Goal: Navigation & Orientation: Find specific page/section

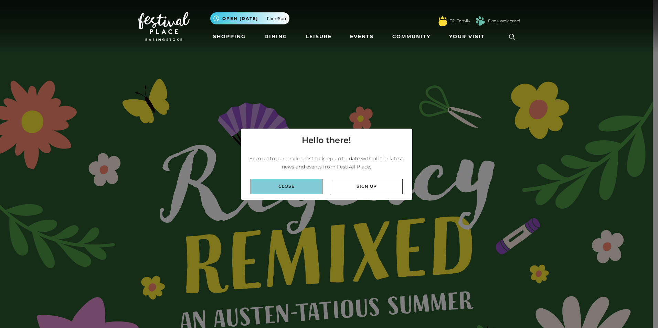
click at [280, 185] on link "Close" at bounding box center [287, 186] width 72 height 15
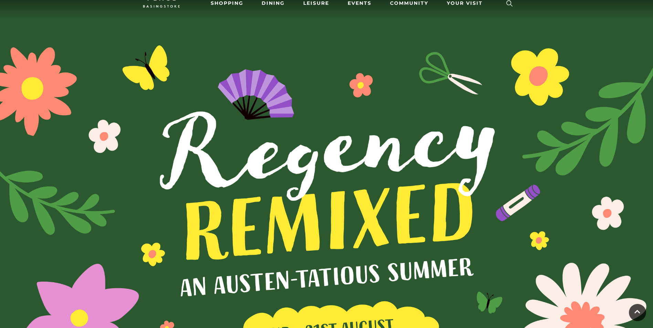
scroll to position [22, 0]
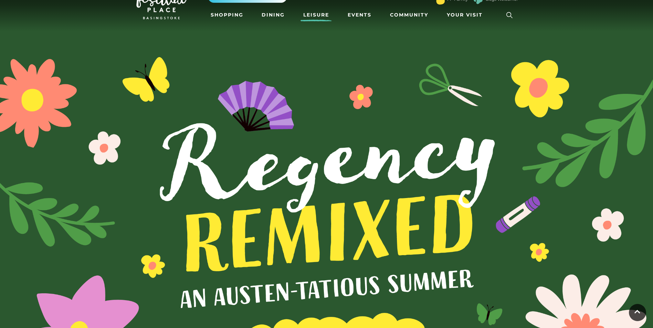
click at [314, 16] on link "Leisure" at bounding box center [315, 15] width 31 height 13
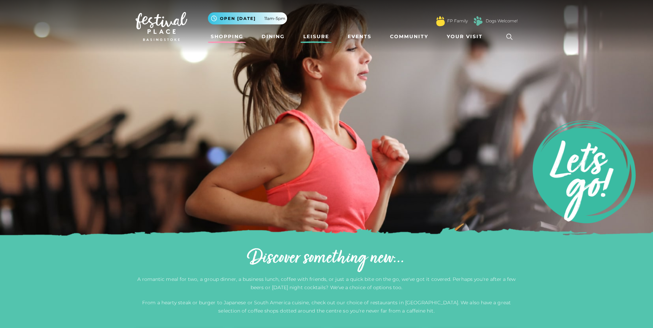
click at [232, 36] on link "Shopping" at bounding box center [227, 36] width 38 height 13
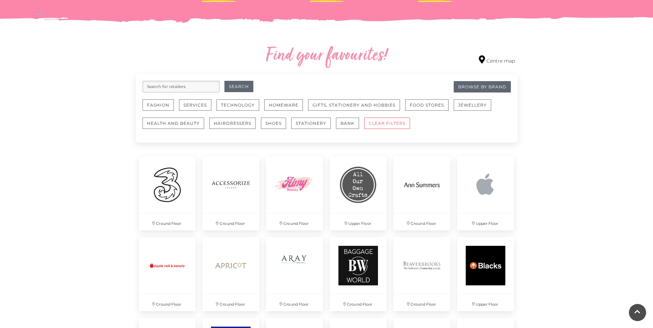
scroll to position [379, 0]
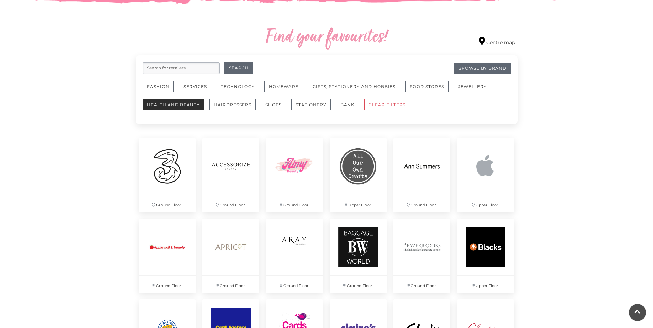
click at [179, 105] on button "Health and Beauty" at bounding box center [173, 104] width 62 height 11
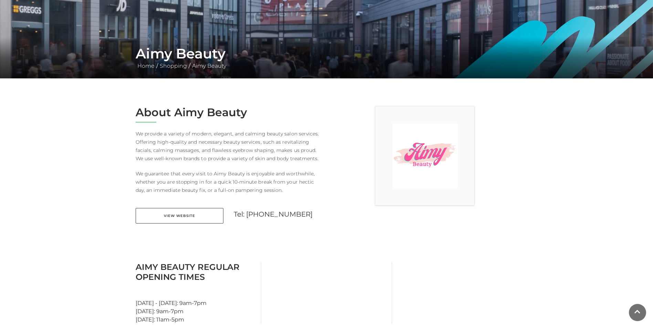
scroll to position [138, 0]
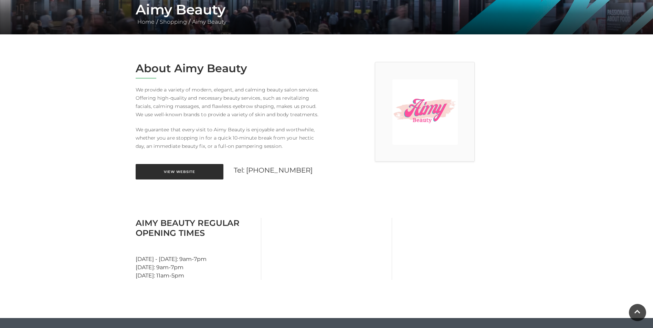
click at [178, 170] on link "View Website" at bounding box center [180, 171] width 88 height 15
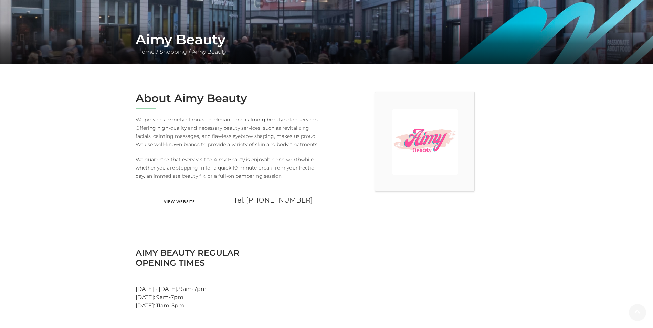
scroll to position [241, 0]
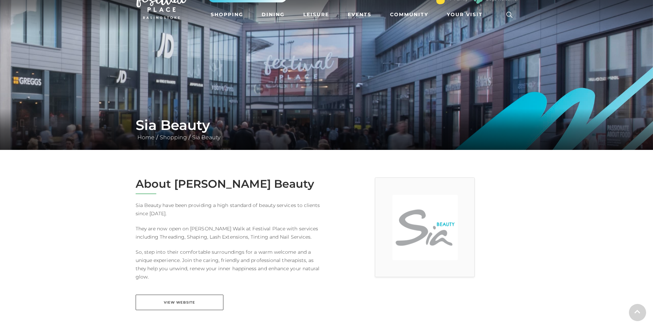
scroll to position [34, 0]
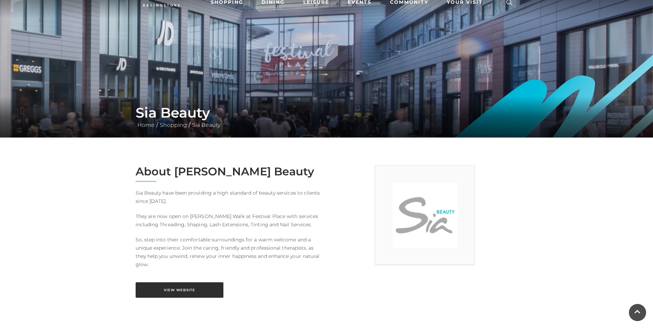
click at [186, 291] on link "View Website" at bounding box center [180, 290] width 88 height 15
